Goal: Communication & Community: Connect with others

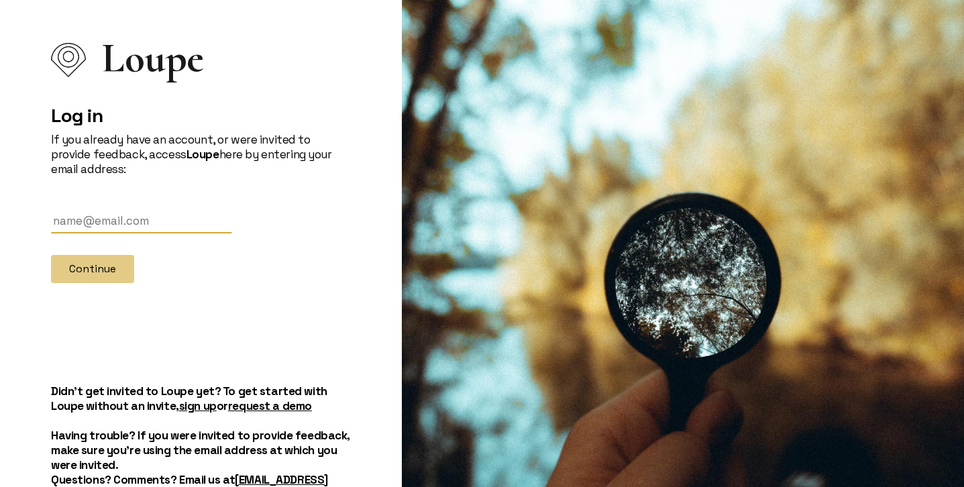
click at [89, 215] on input "text" at bounding box center [141, 221] width 181 height 25
type input "[EMAIL_ADDRESS][DOMAIN_NAME]"
click at [79, 274] on button "Continue" at bounding box center [92, 269] width 83 height 28
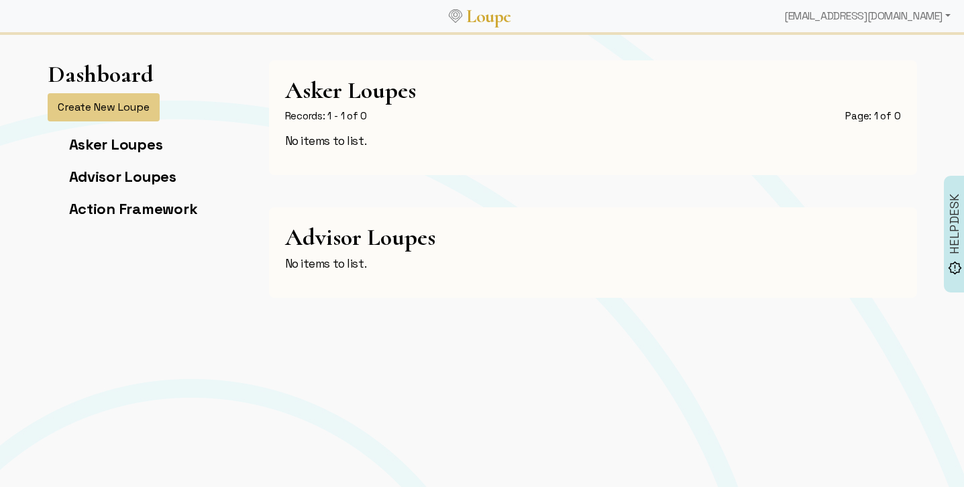
scroll to position [27, 0]
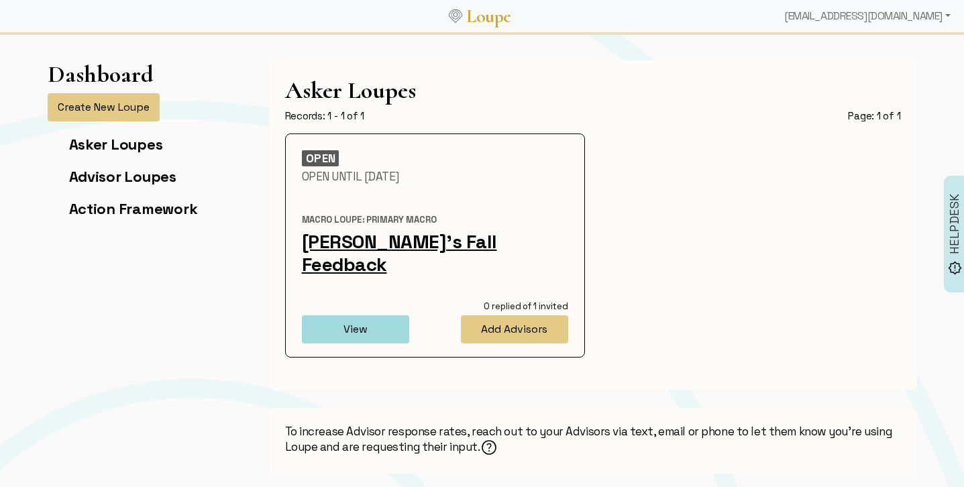
click at [362, 243] on link "Marni's Fall Feedback" at bounding box center [399, 252] width 195 height 47
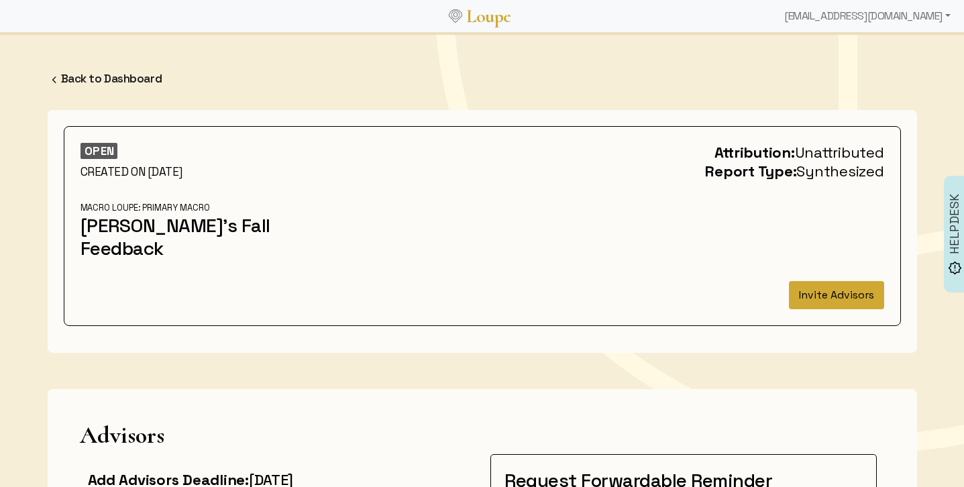
click at [846, 281] on button "Invite Advisors" at bounding box center [836, 295] width 95 height 28
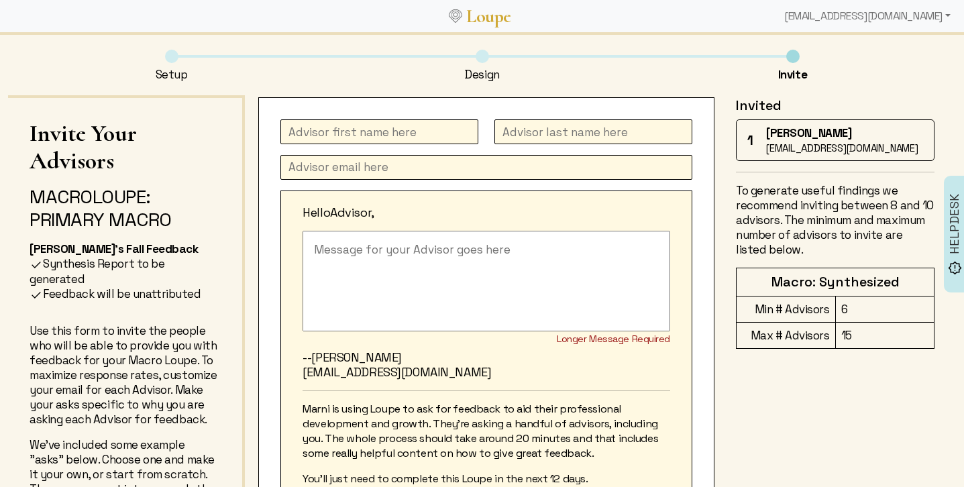
click at [327, 136] on input "text" at bounding box center [379, 131] width 198 height 25
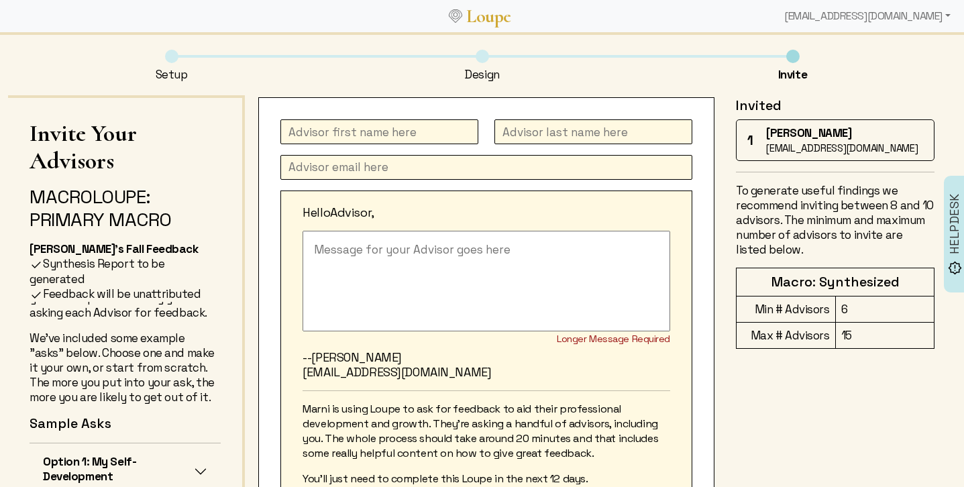
scroll to position [180, 0]
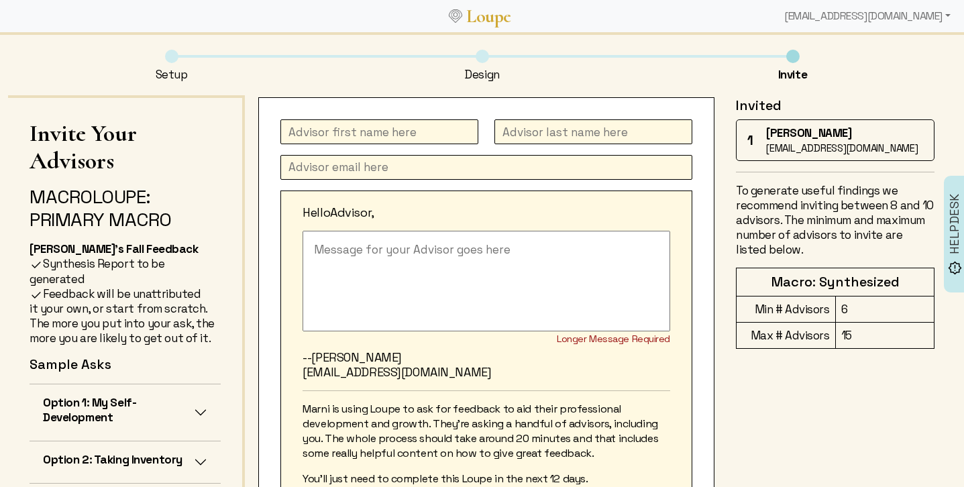
click at [114, 400] on h5 "Option 1: My Self-Development" at bounding box center [118, 410] width 151 height 30
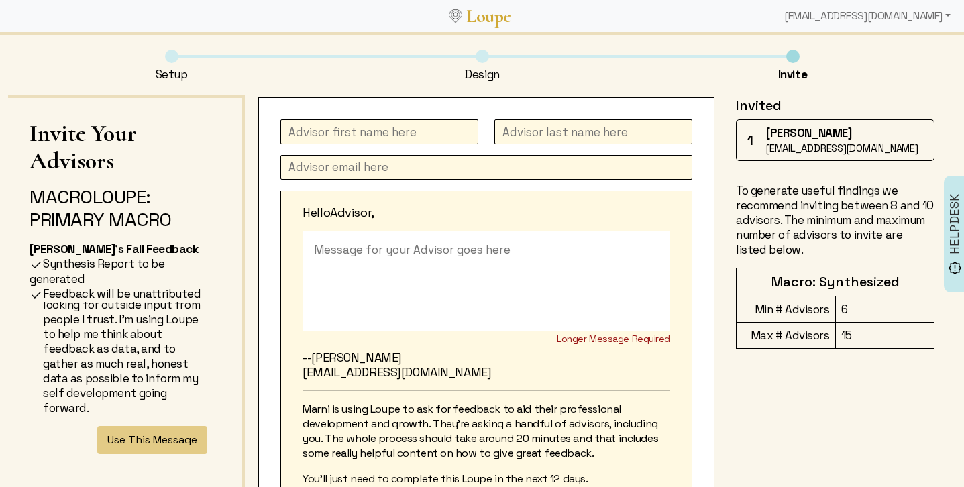
scroll to position [448, 0]
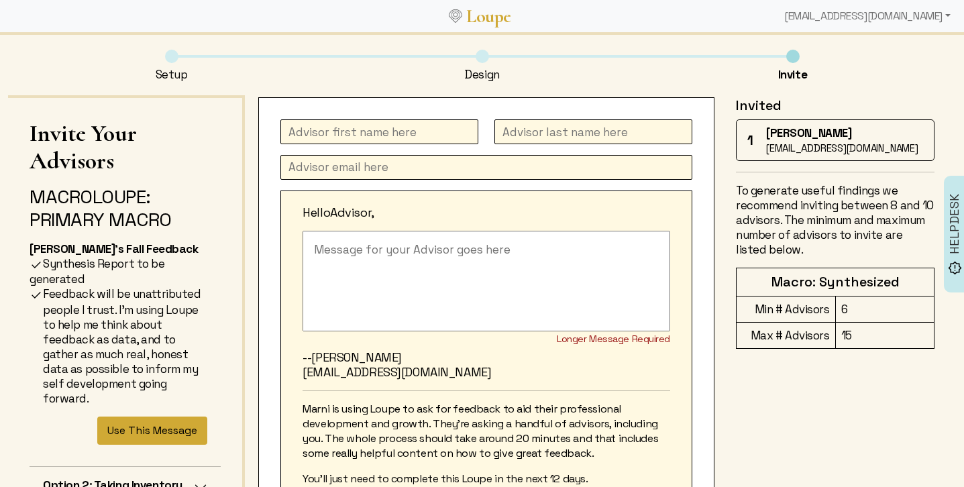
click at [119, 420] on button "Use This Message" at bounding box center [152, 431] width 110 height 28
type textarea "To fuel my personal and professional growth I'm testing out a new feedback tool…"
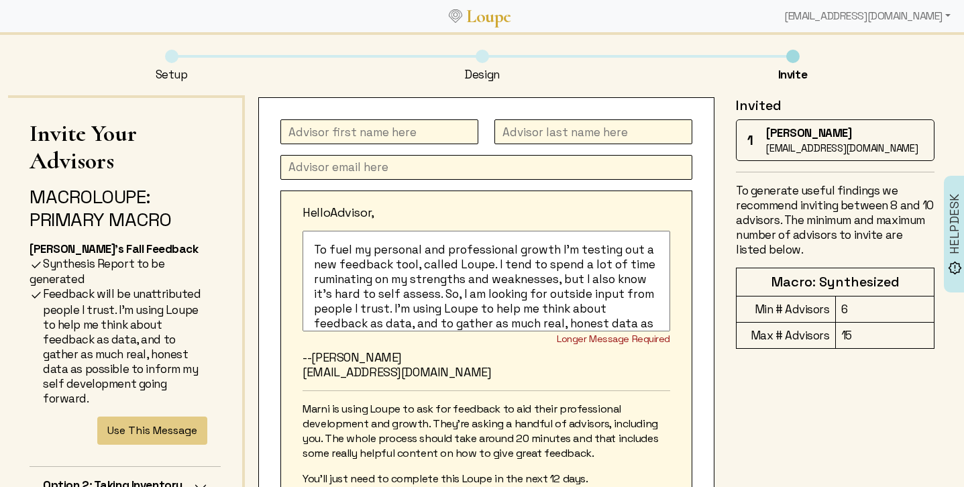
click at [323, 135] on input "text" at bounding box center [379, 131] width 198 height 25
type input "Norman"
type input "Rosenthal"
click at [336, 167] on input "text" at bounding box center [486, 167] width 412 height 25
paste input "nrosenthal90@gmail.com"
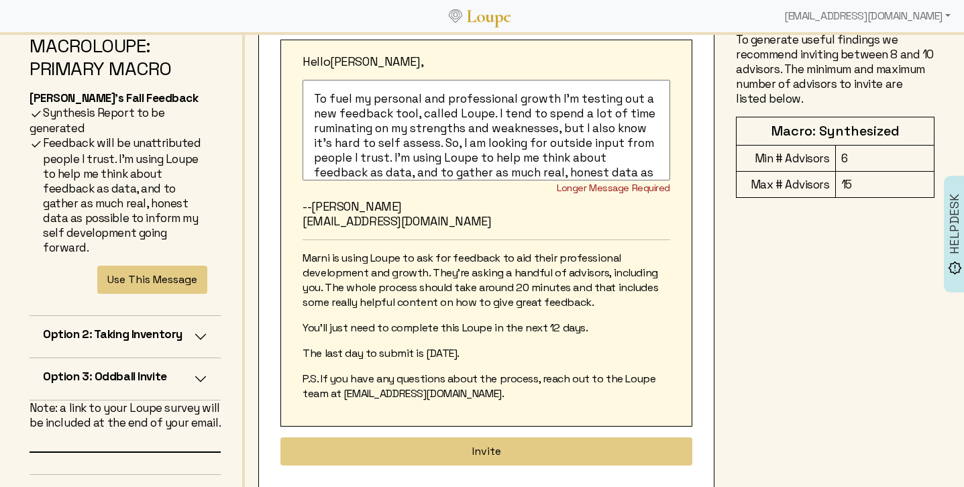
scroll to position [182, 0]
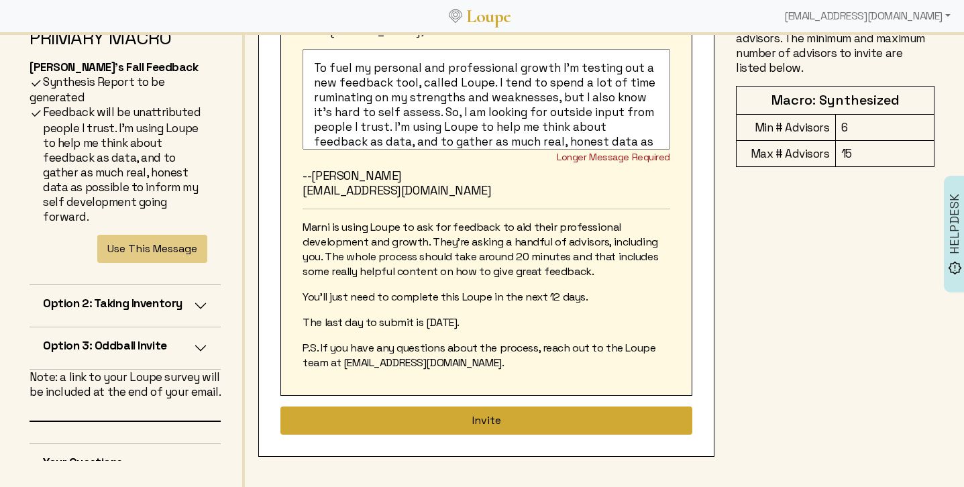
type input "nrosenthal90@gmail.com"
click at [487, 423] on button "Invite" at bounding box center [486, 421] width 412 height 28
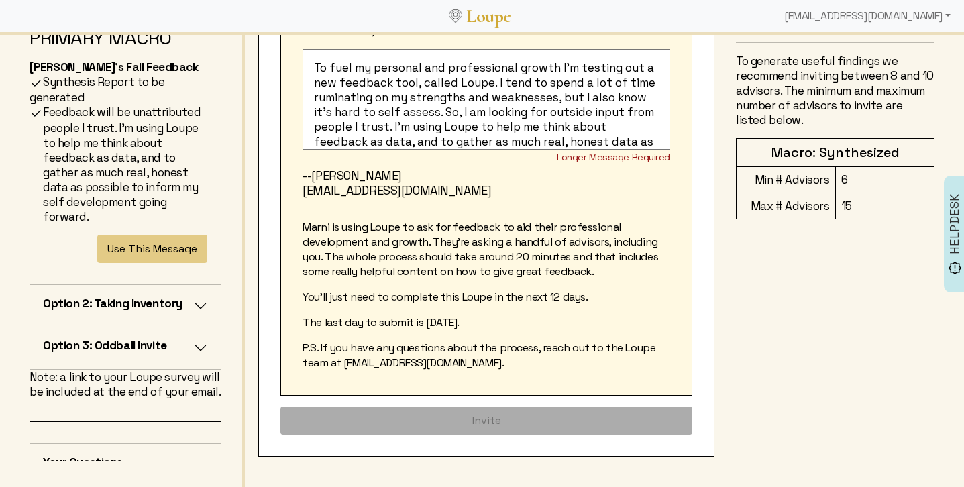
click at [484, 125] on textarea "To fuel my personal and professional growth I'm testing out a new feedback tool…" at bounding box center [487, 99] width 368 height 101
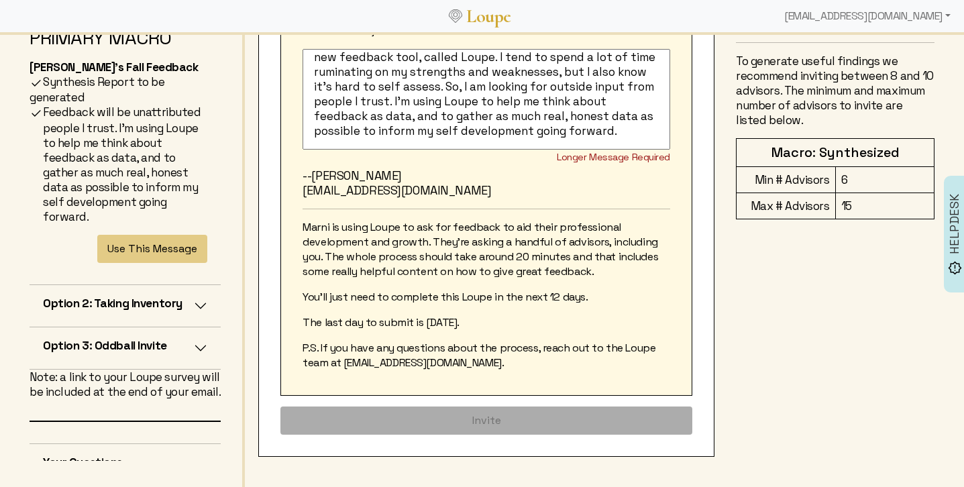
scroll to position [0, 0]
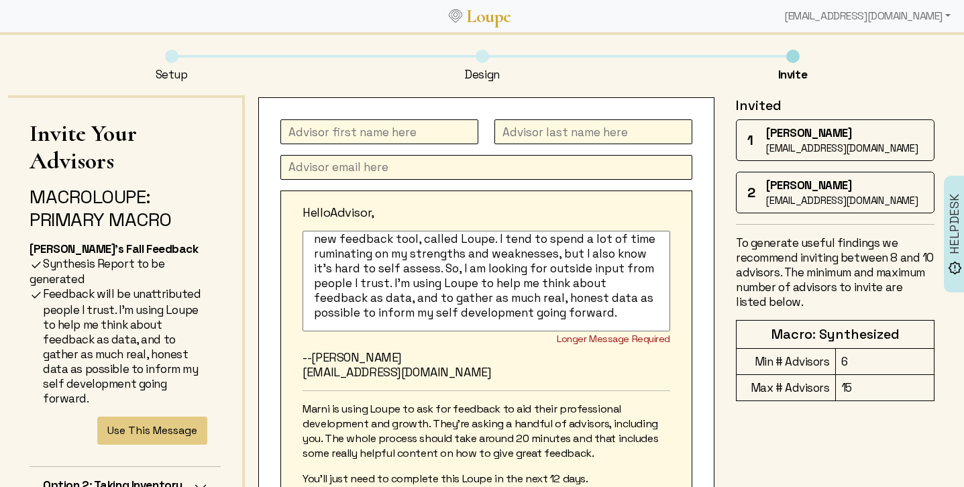
click at [389, 132] on input "text" at bounding box center [379, 131] width 198 height 25
type input "Eric"
type input "Contini"
click at [338, 169] on input "text" at bounding box center [486, 167] width 412 height 25
paste input "ercq@novonordisk.com"
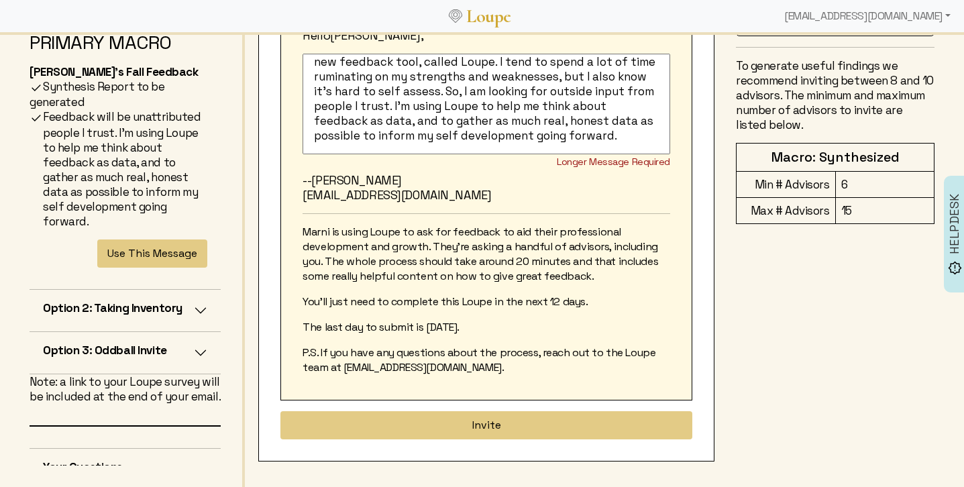
scroll to position [182, 0]
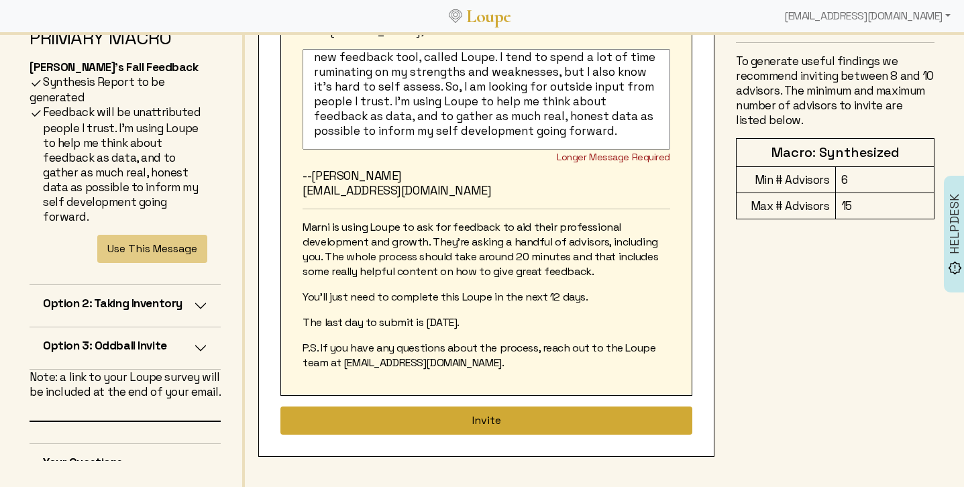
type input "ercq@novonordisk.com"
click at [576, 421] on button "Invite" at bounding box center [486, 421] width 412 height 28
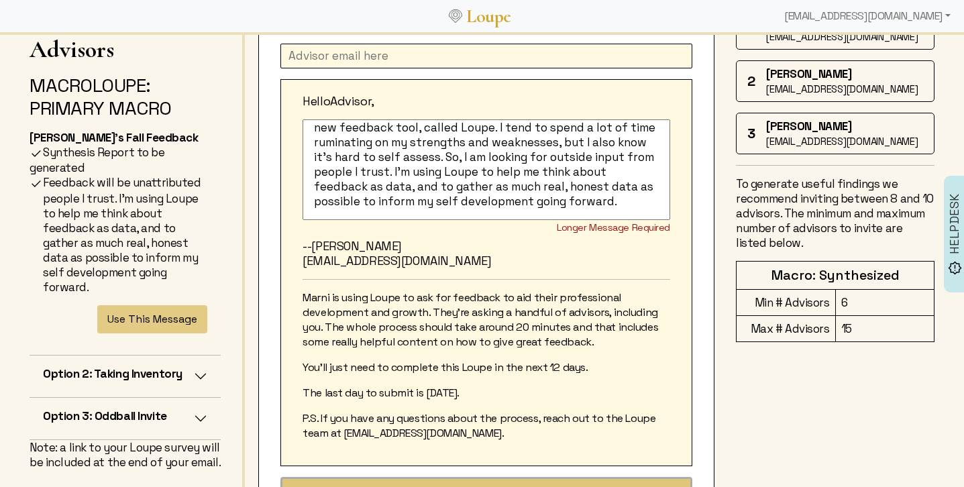
scroll to position [0, 0]
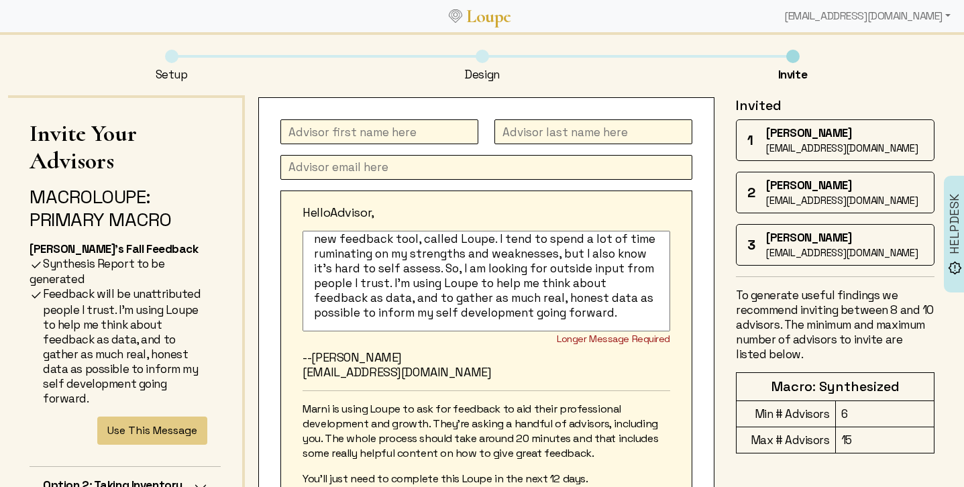
click at [369, 134] on input "text" at bounding box center [379, 131] width 198 height 25
type input "Melissa"
type input "Brenner"
click at [323, 170] on input "text" at bounding box center [486, 167] width 412 height 25
paste input "mbrenner@nba.com"
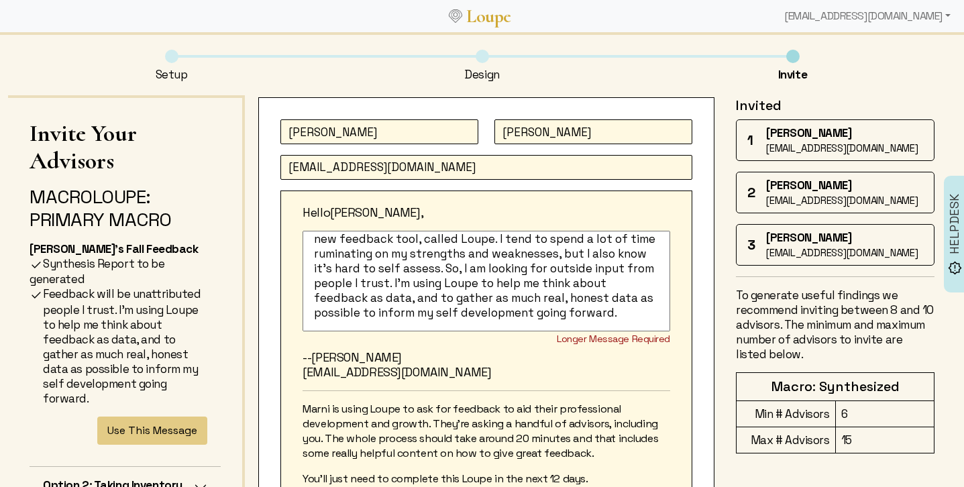
type input "mbrenner@nba.com"
click at [426, 246] on textarea "To fuel my personal and professional growth I'm testing out a new feedback tool…" at bounding box center [487, 281] width 368 height 101
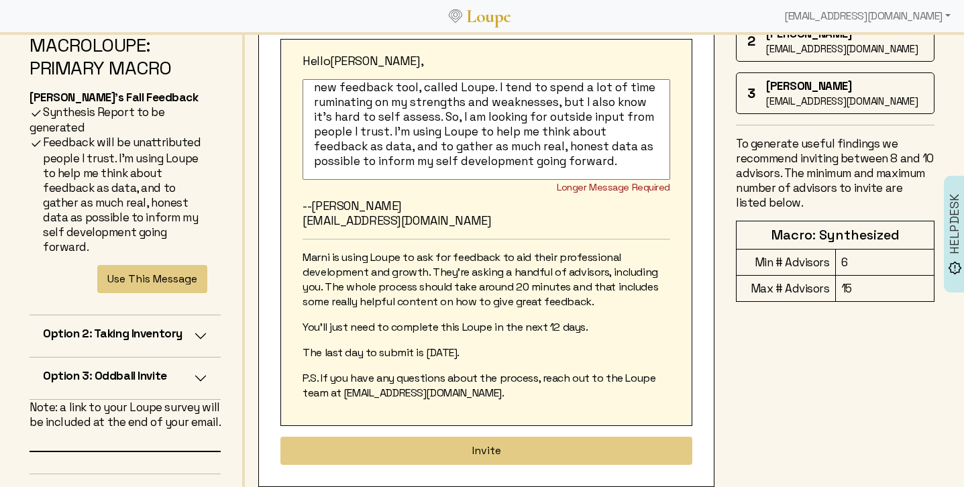
scroll to position [182, 0]
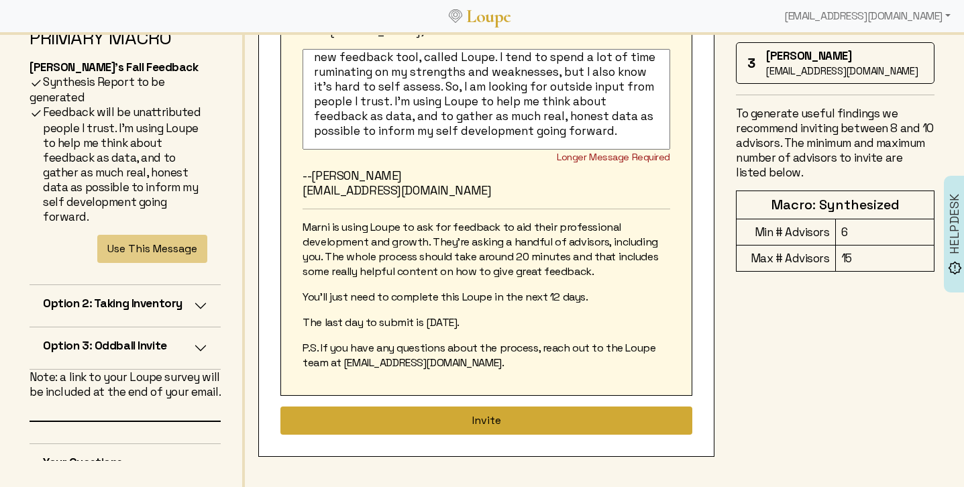
click at [535, 422] on button "Invite" at bounding box center [486, 421] width 412 height 28
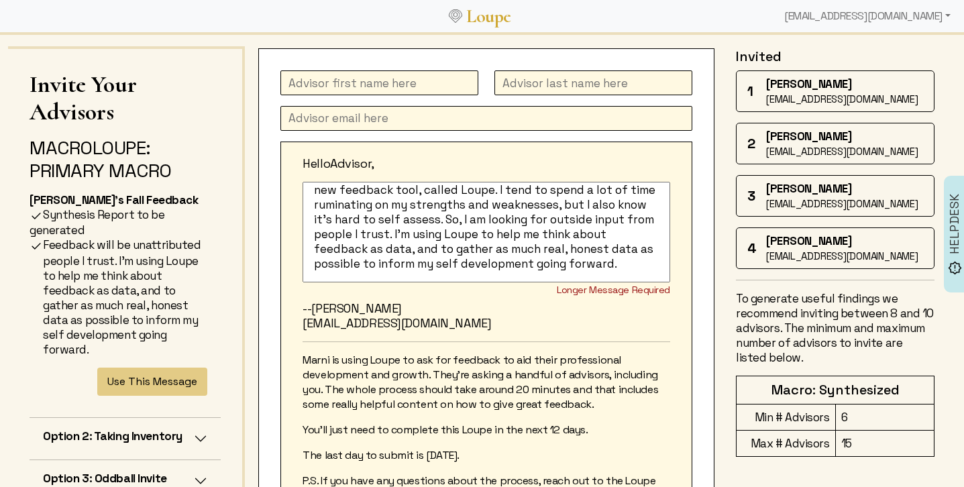
scroll to position [50, 0]
click at [363, 123] on input "text" at bounding box center [486, 117] width 412 height 25
paste input "melissahirsch21@gmail.com"
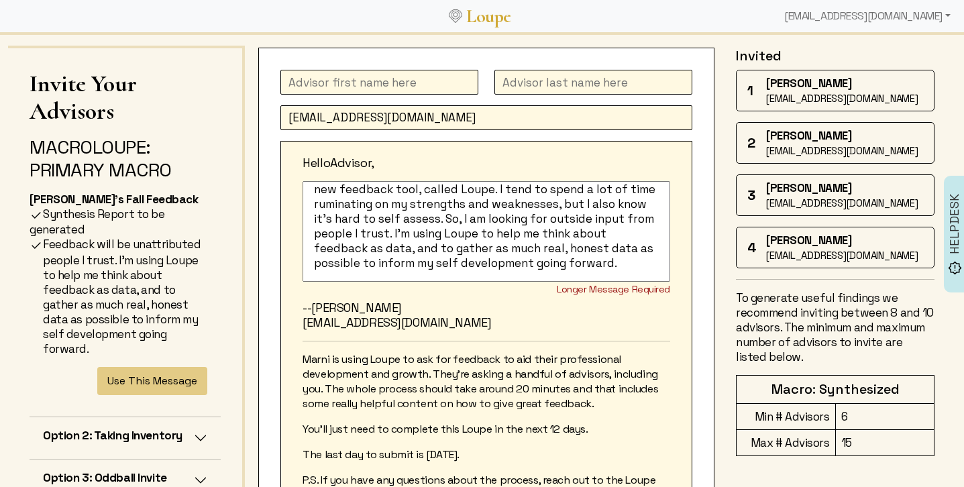
type input "melissahirsch21@gmail.com"
click at [323, 84] on input "text" at bounding box center [379, 82] width 198 height 25
type input "Melissa"
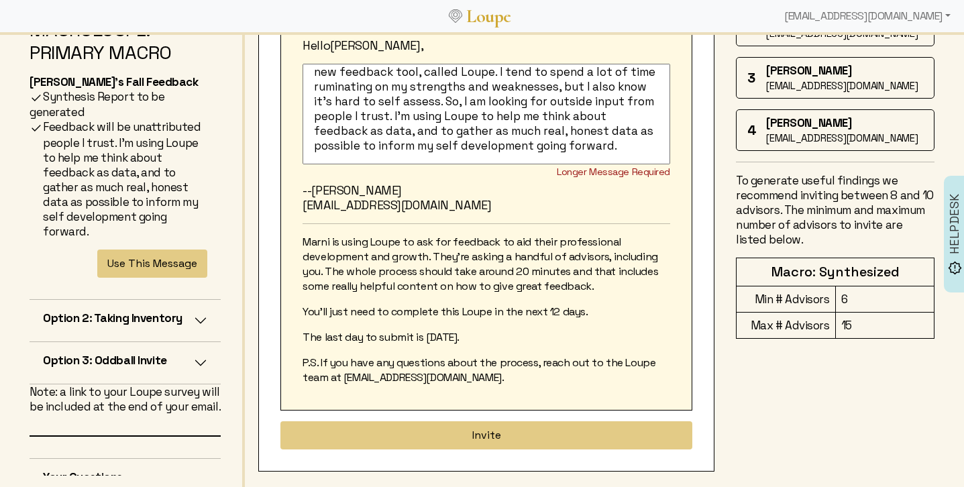
scroll to position [182, 0]
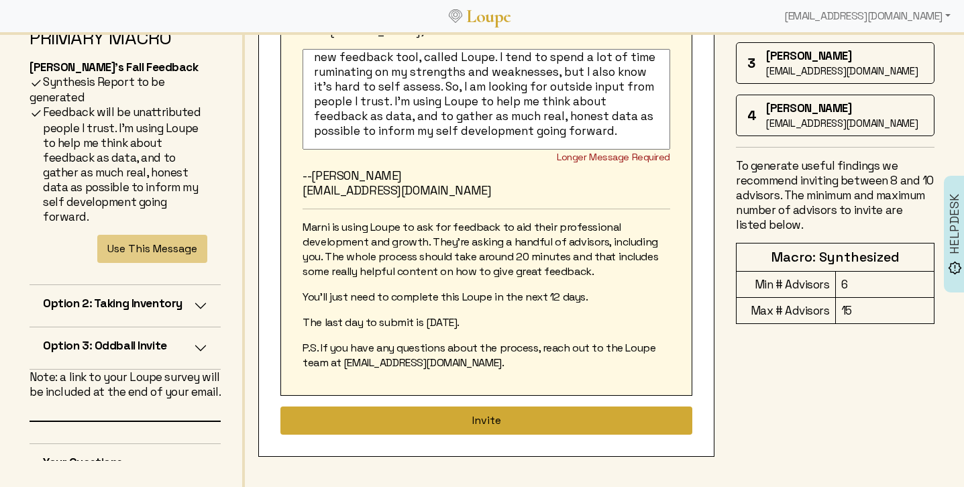
type input "Hirsch"
click at [544, 419] on button "Invite" at bounding box center [486, 421] width 412 height 28
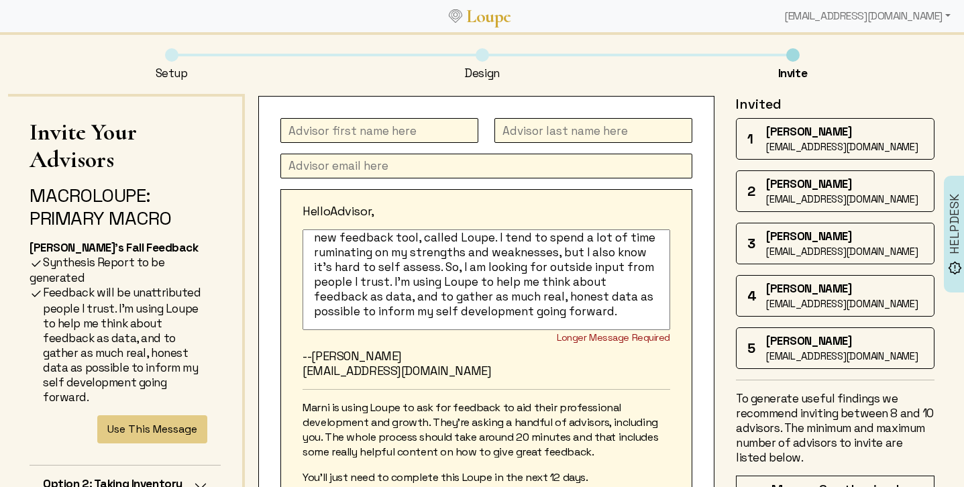
scroll to position [0, 0]
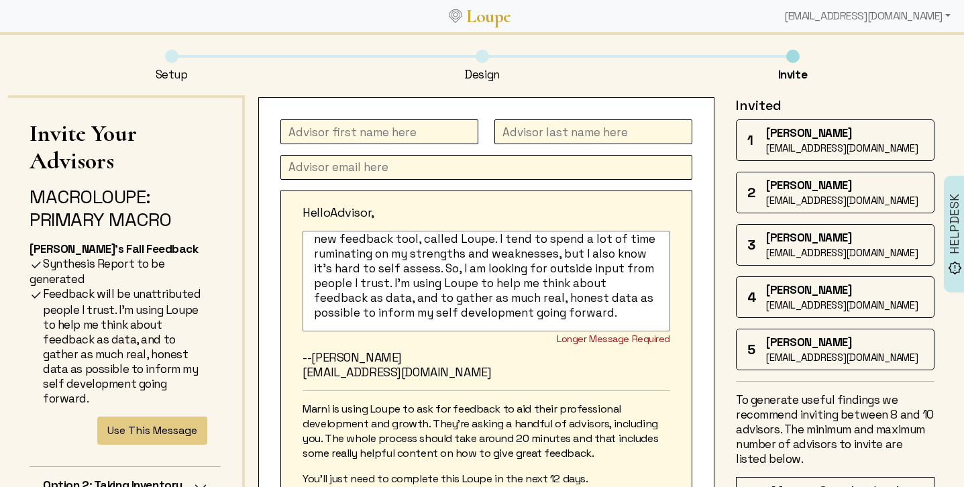
click at [452, 131] on input "text" at bounding box center [379, 131] width 198 height 25
type input "Mary"
click at [350, 172] on input "text" at bounding box center [486, 167] width 412 height 25
paste input "maryomalley.gdl@gmail.com"
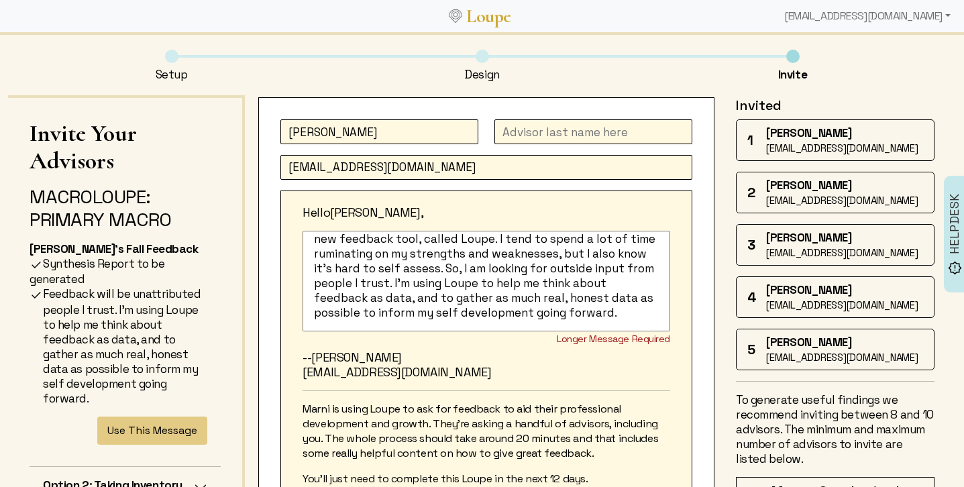
type input "maryomalley.gdl@gmail.com"
click at [554, 132] on input "text" at bounding box center [594, 131] width 198 height 25
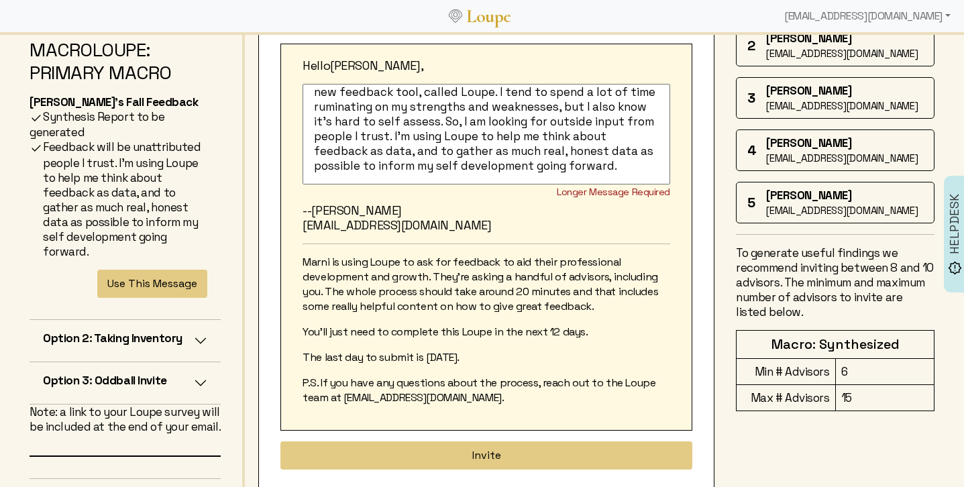
scroll to position [182, 0]
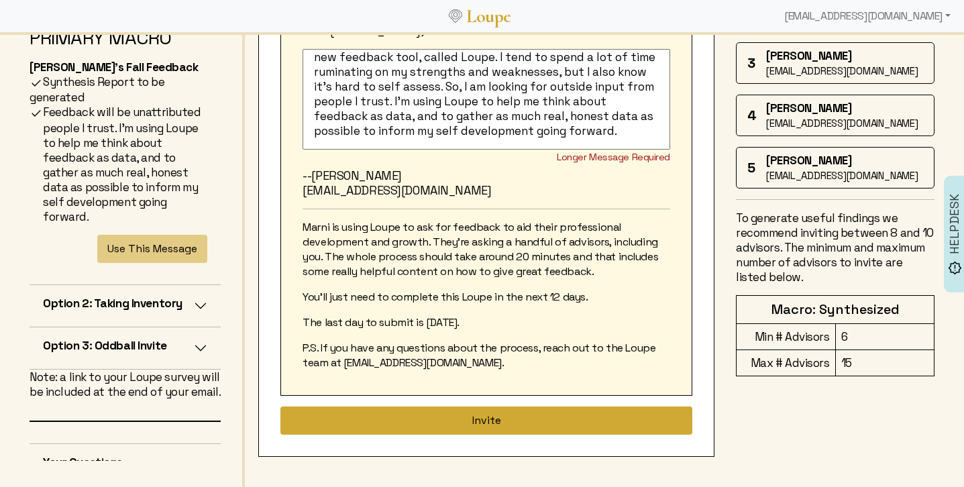
type input "O'Malley"
click at [421, 419] on button "Invite" at bounding box center [486, 421] width 412 height 28
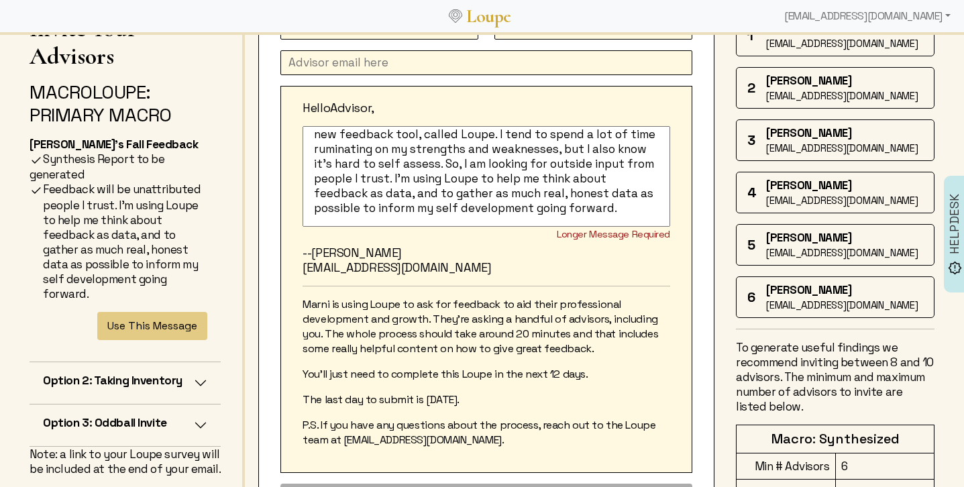
scroll to position [0, 0]
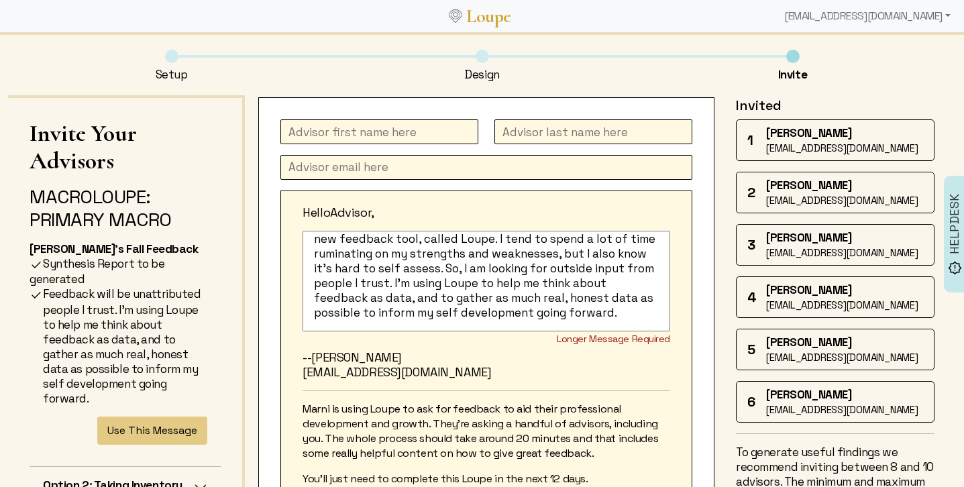
click at [355, 171] on input "text" at bounding box center [486, 167] width 412 height 25
paste input "swinnick@gmail.com"
click at [288, 167] on input "swinnick@gmail.com" at bounding box center [486, 167] width 412 height 25
type input "lswinnick@gmail.com"
click at [310, 133] on input "text" at bounding box center [379, 131] width 198 height 25
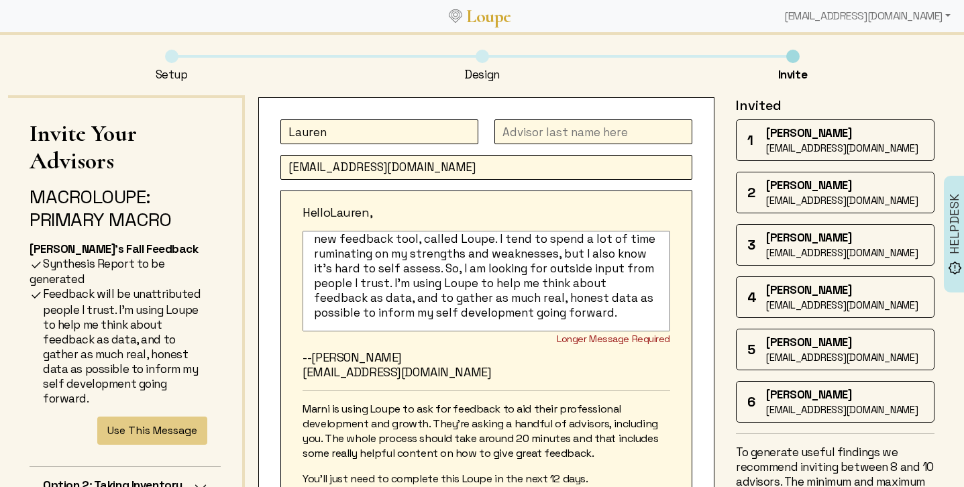
type input "Lauren"
click at [529, 132] on input "text" at bounding box center [594, 131] width 198 height 25
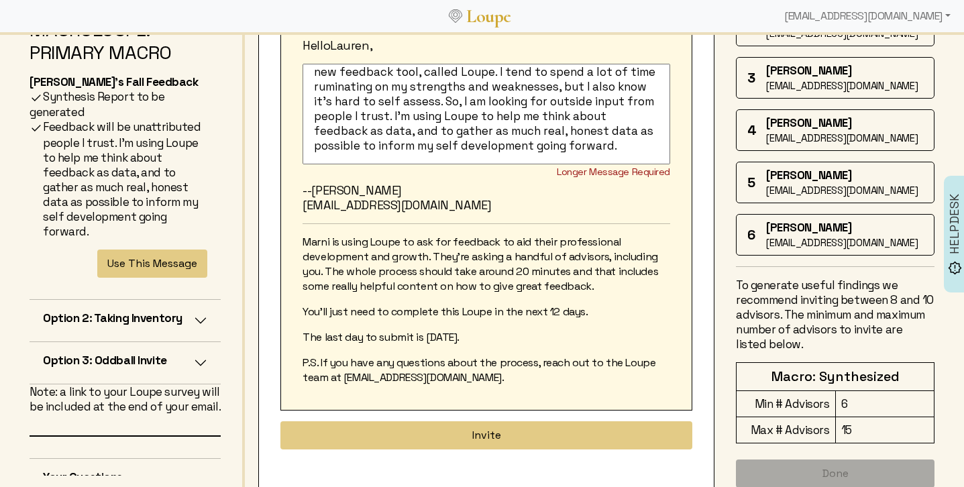
scroll to position [189, 0]
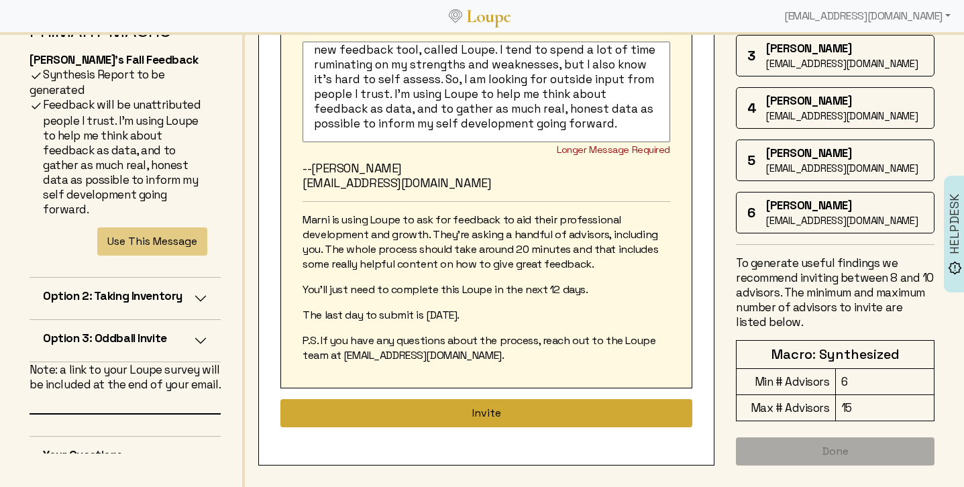
type input "Winnick"
click at [558, 413] on button "Invite" at bounding box center [486, 413] width 412 height 28
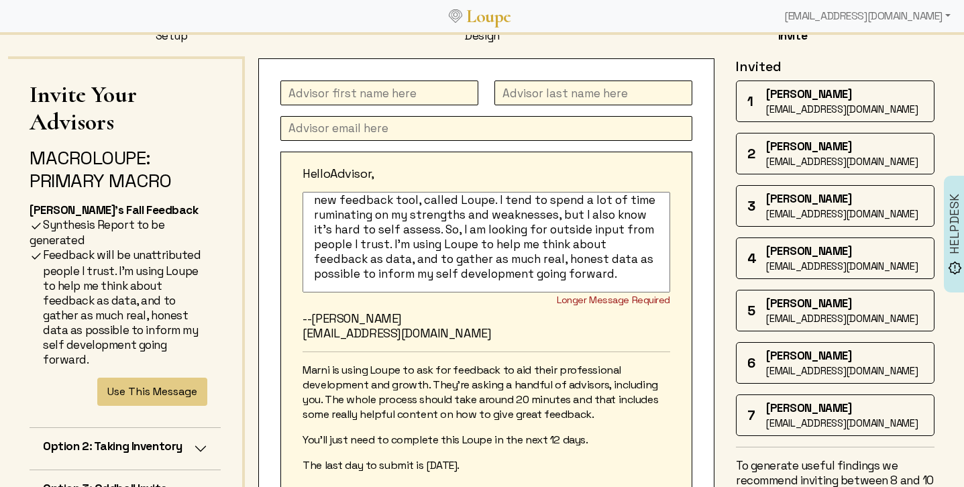
scroll to position [0, 0]
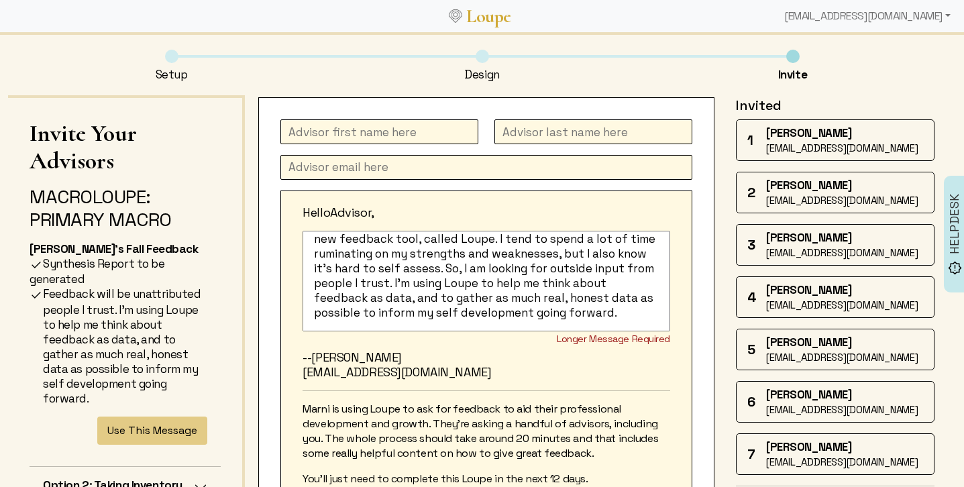
click at [380, 166] on input "text" at bounding box center [486, 167] width 412 height 25
paste input "davelipsky@gmail.com"
type input "davelipsky@gmail.com"
